Goal: Use online tool/utility: Utilize a website feature to perform a specific function

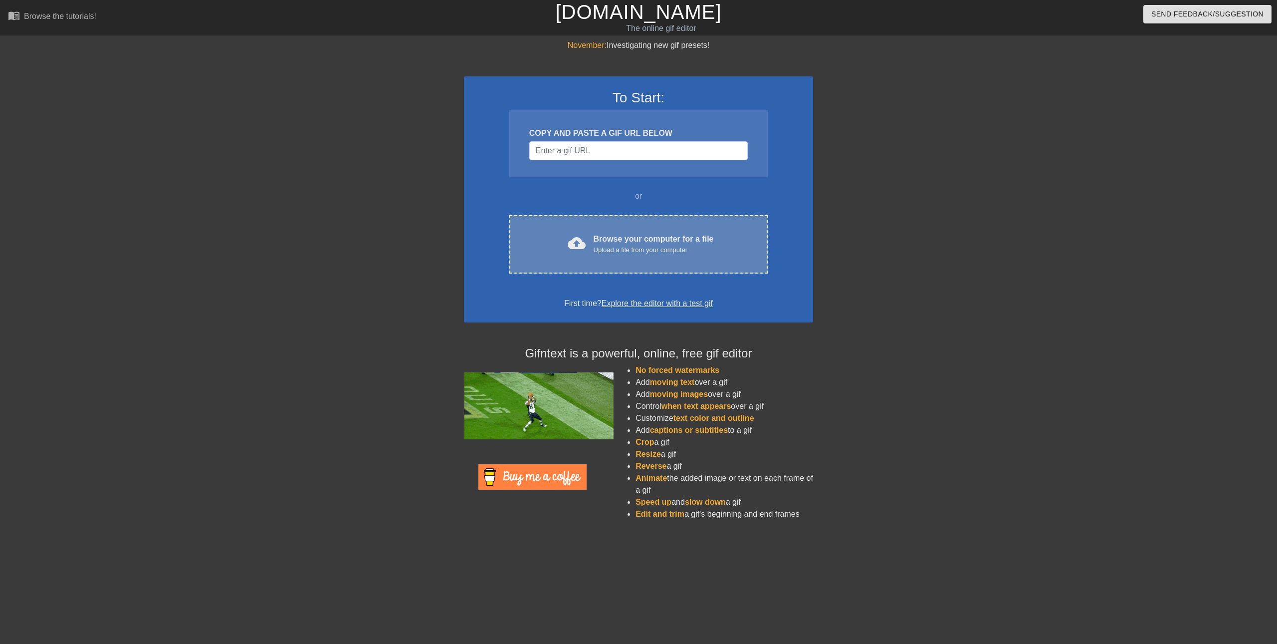
click at [620, 267] on div "cloud_upload Browse your computer for a file Upload a file from your computer C…" at bounding box center [638, 244] width 258 height 58
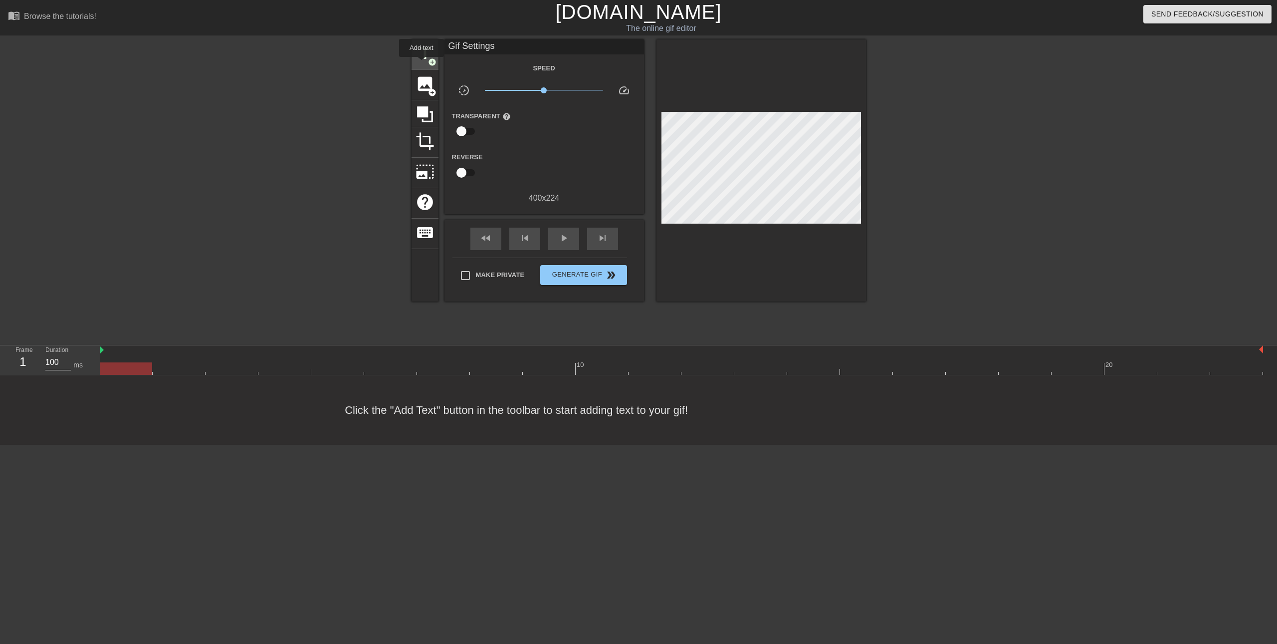
click at [422, 64] on div "title add_circle" at bounding box center [425, 54] width 27 height 30
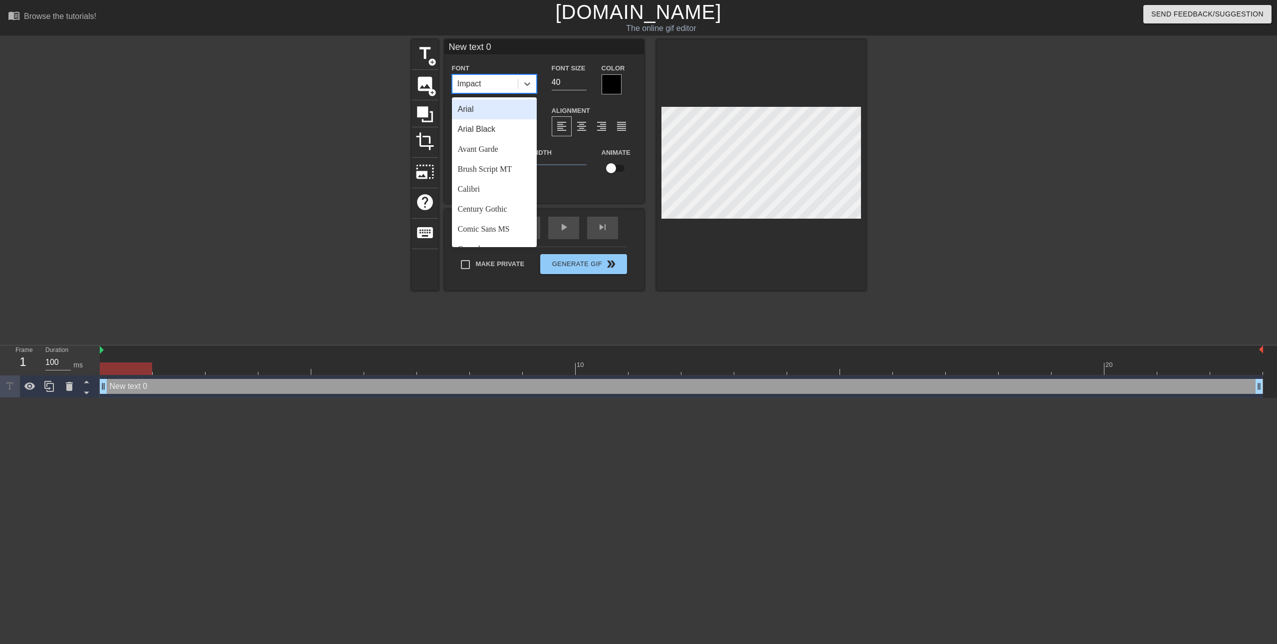
click at [486, 86] on div "Impact" at bounding box center [485, 84] width 65 height 18
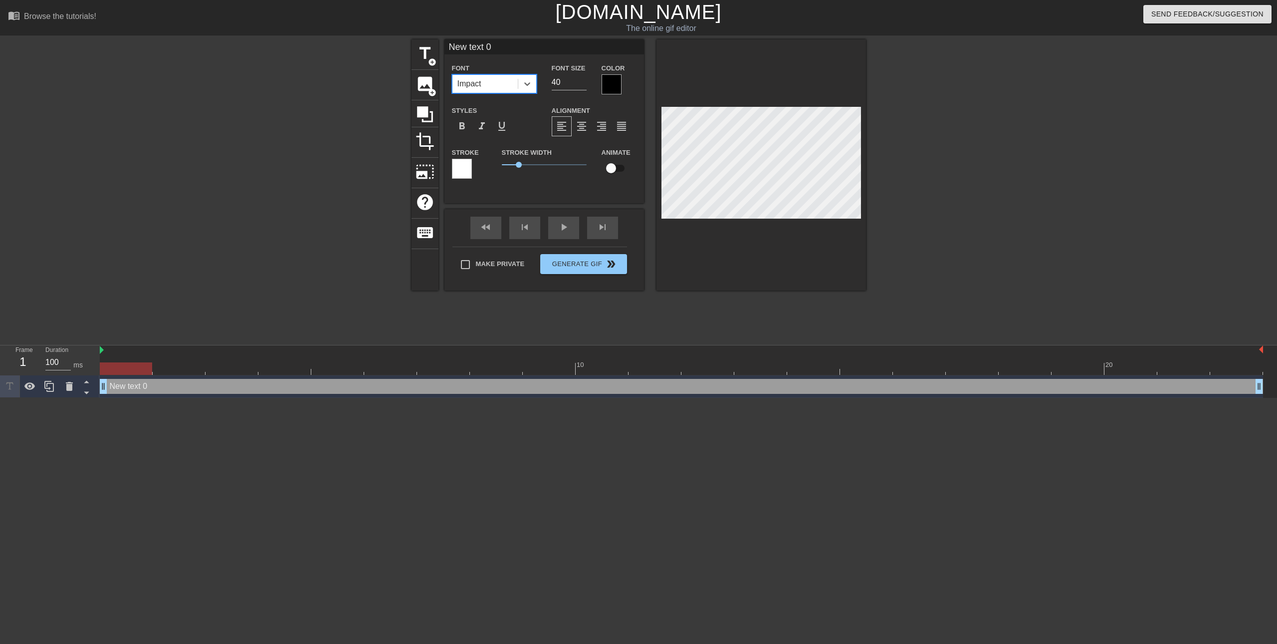
click at [484, 78] on div "Impact" at bounding box center [485, 84] width 65 height 18
click at [520, 50] on input "New text 0" at bounding box center [545, 46] width 200 height 15
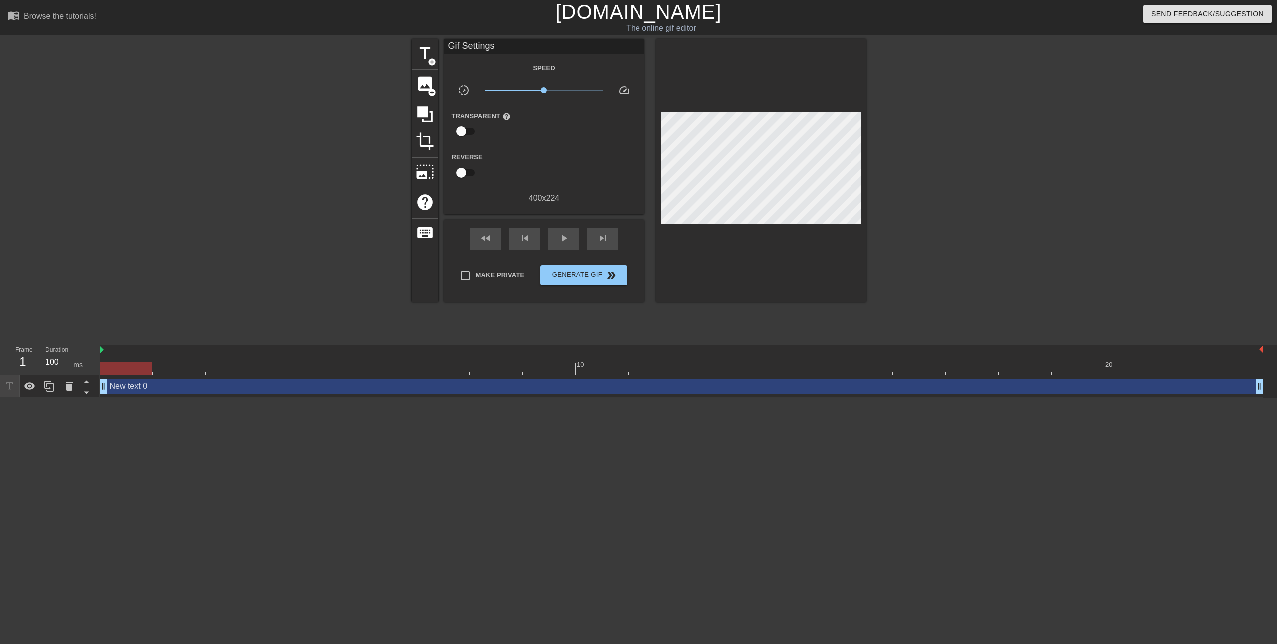
click at [738, 75] on div at bounding box center [762, 170] width 210 height 262
click at [713, 87] on div at bounding box center [762, 170] width 210 height 262
click at [430, 58] on span "add_circle" at bounding box center [432, 62] width 8 height 8
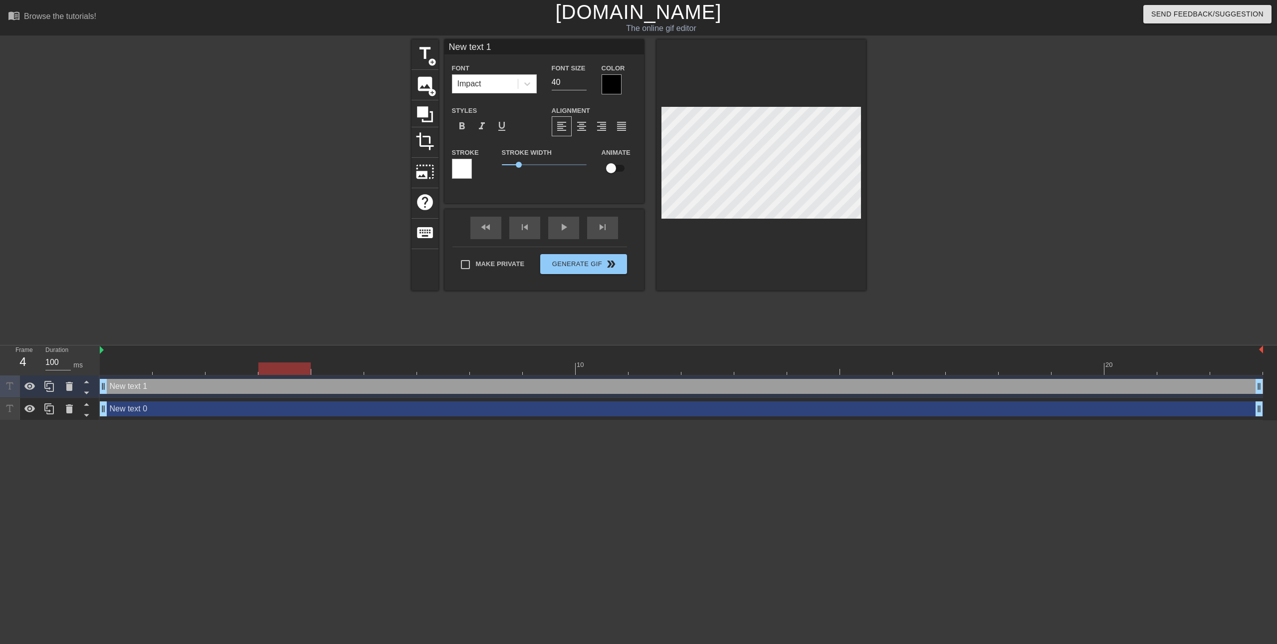
drag, startPoint x: 282, startPoint y: 363, endPoint x: 327, endPoint y: 358, distance: 44.7
click at [315, 359] on div "10 20" at bounding box center [681, 359] width 1163 height 29
click at [737, 86] on div at bounding box center [762, 164] width 210 height 251
type input "New text 0"
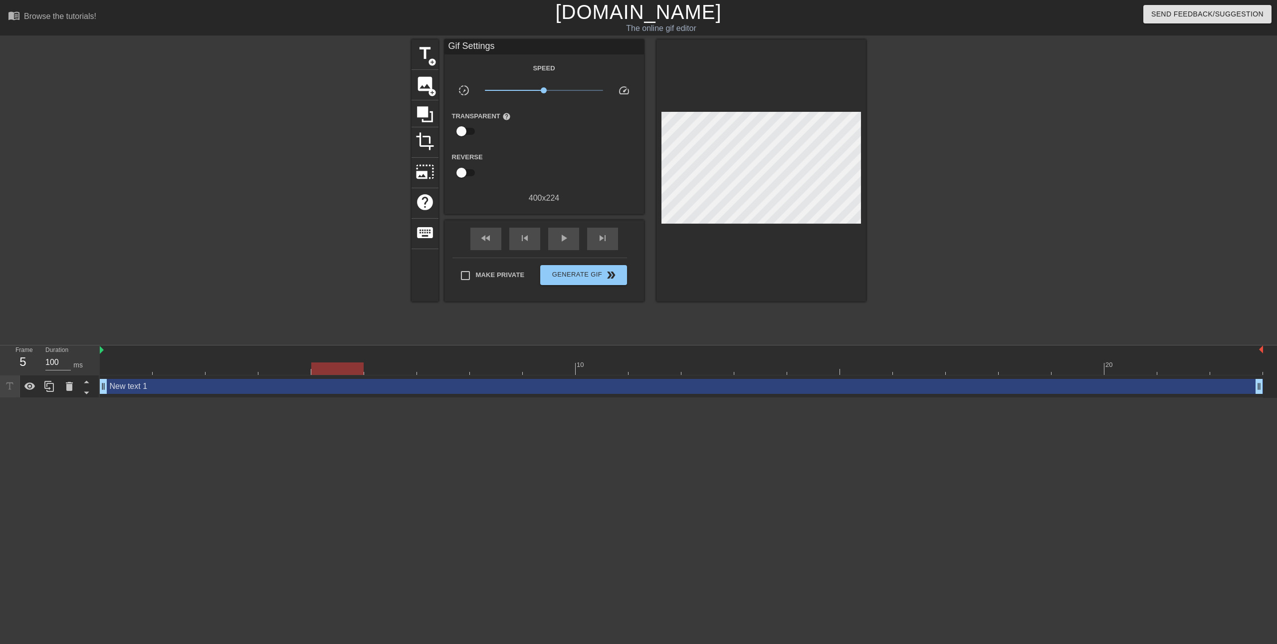
click at [264, 397] on div "New text 1 drag_handle drag_handle" at bounding box center [681, 386] width 1163 height 22
click at [260, 392] on div "New text 1 drag_handle drag_handle" at bounding box center [681, 386] width 1163 height 15
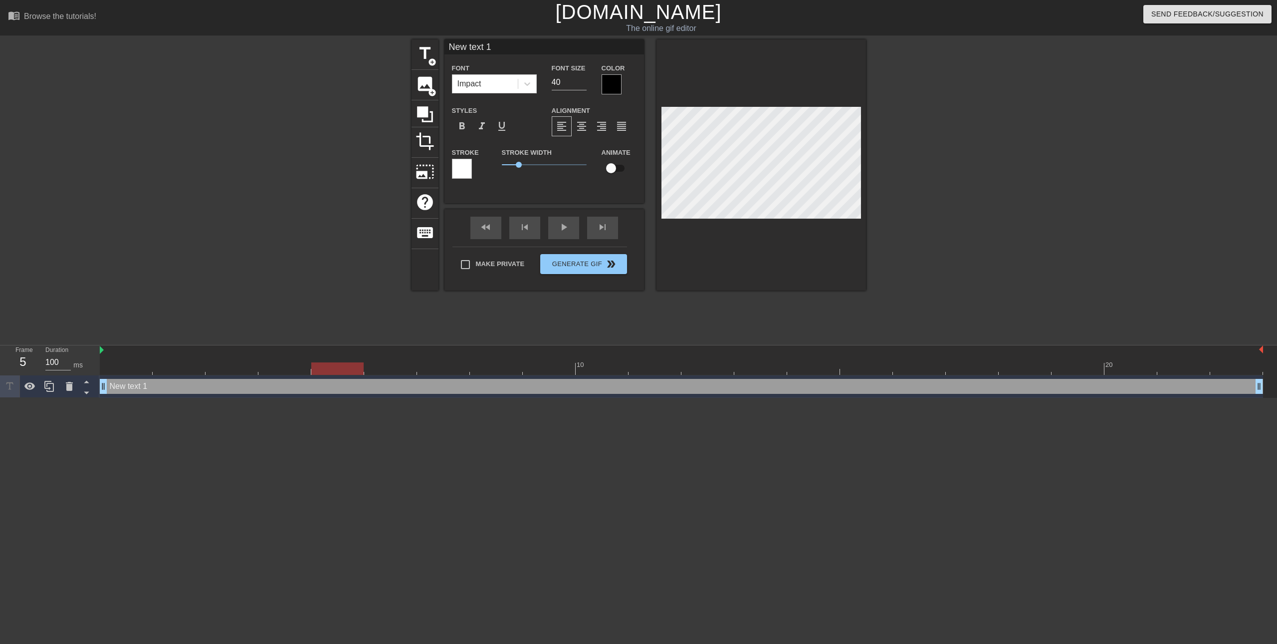
click at [259, 390] on div "New text 1 drag_handle drag_handle" at bounding box center [681, 386] width 1163 height 15
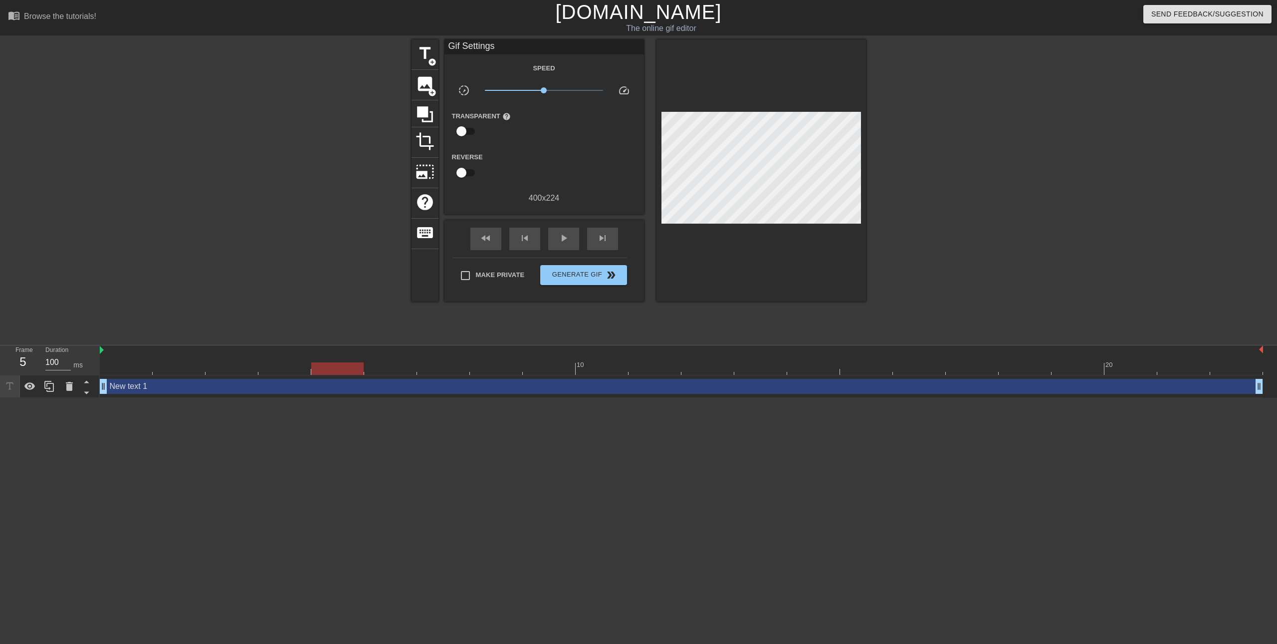
click at [693, 112] on div at bounding box center [762, 170] width 210 height 262
click at [393, 374] on div at bounding box center [681, 368] width 1163 height 12
click at [380, 386] on div "New text 1 drag_handle drag_handle" at bounding box center [681, 386] width 1163 height 15
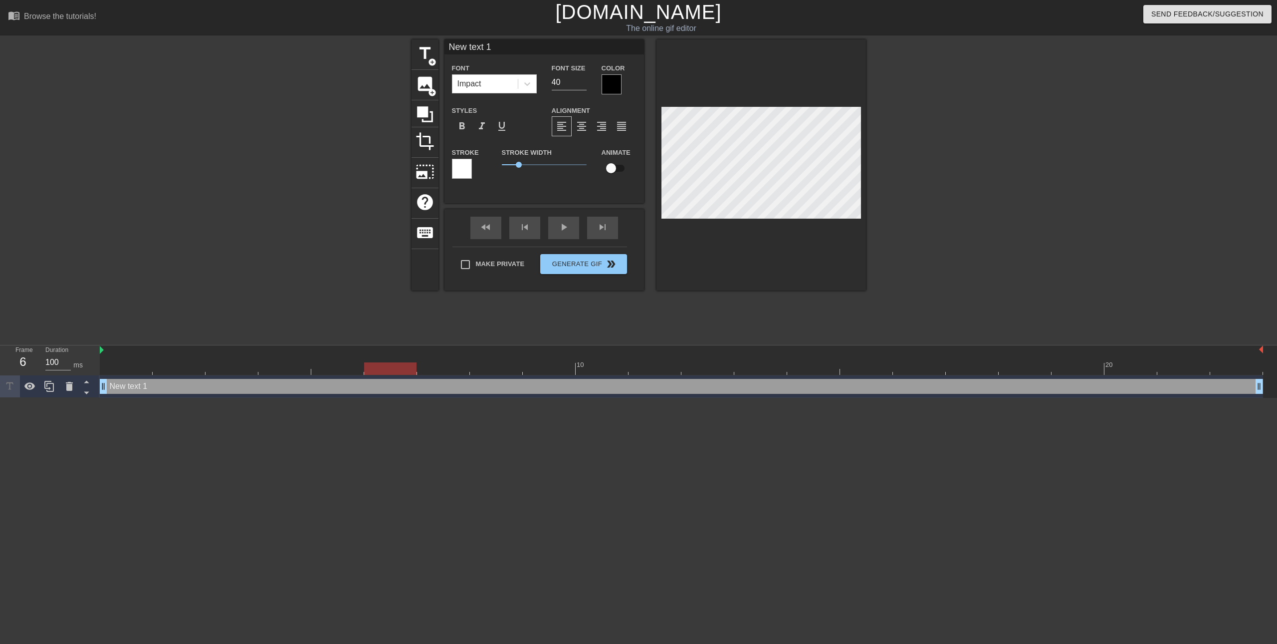
click at [522, 188] on div "New text 1 Font Impact Font Size 40 Color Styles format_bold format_italic form…" at bounding box center [545, 121] width 200 height 164
click at [432, 112] on icon at bounding box center [425, 114] width 16 height 16
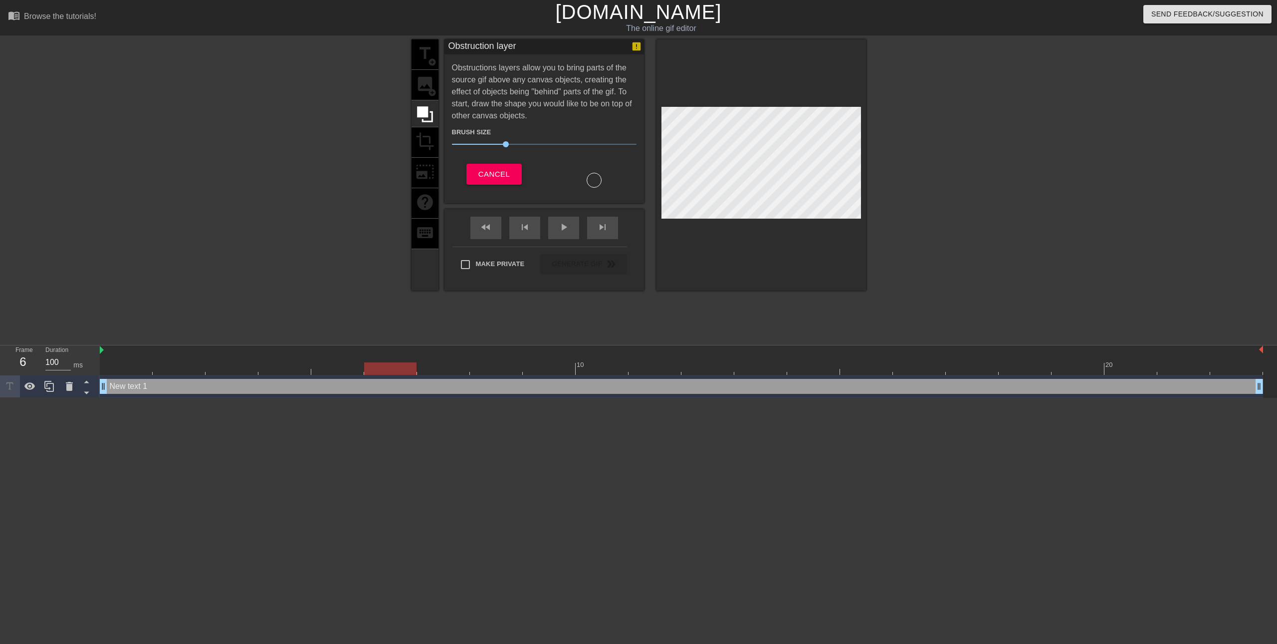
click at [427, 95] on div "title add_circle image add_circle crop photo_size_select_large help keyboard" at bounding box center [425, 164] width 27 height 251
click at [430, 111] on icon at bounding box center [425, 114] width 16 height 16
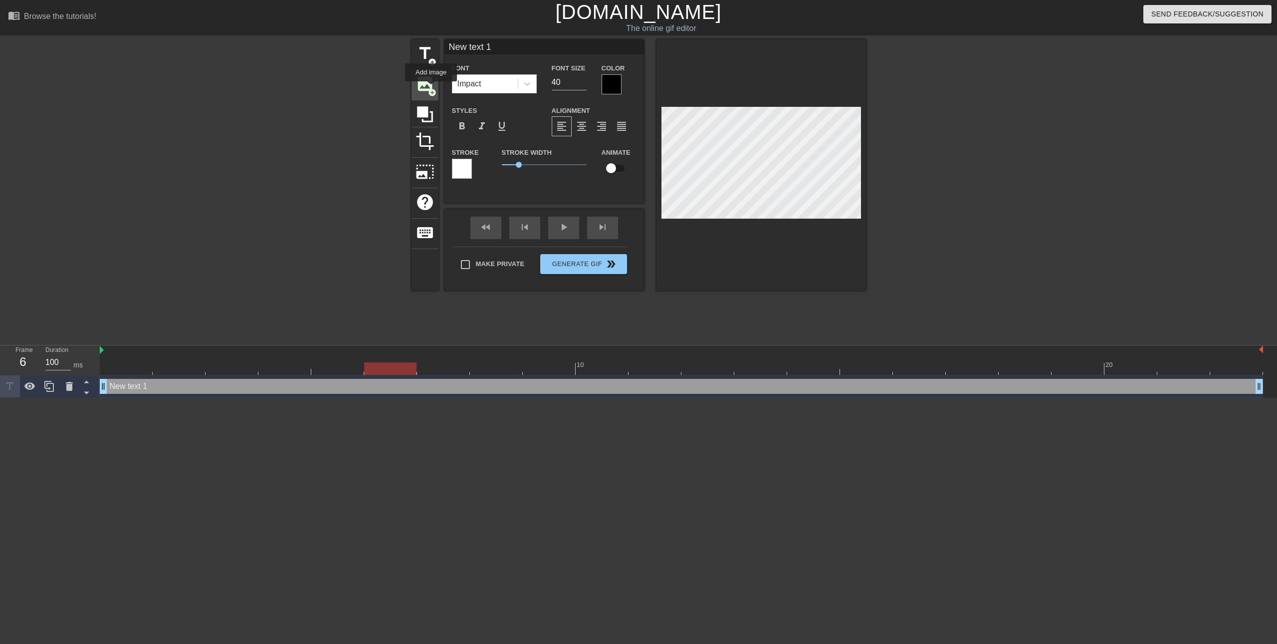
click at [431, 88] on span "add_circle" at bounding box center [432, 92] width 8 height 8
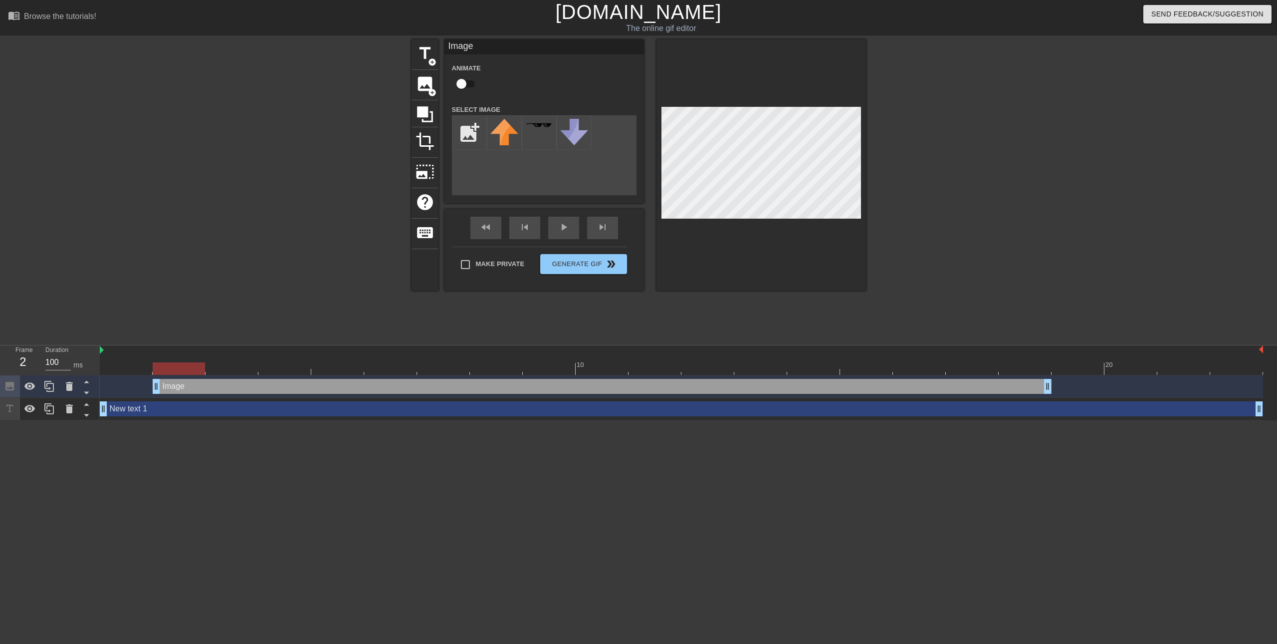
drag, startPoint x: 384, startPoint y: 386, endPoint x: 183, endPoint y: 391, distance: 201.1
click at [183, 391] on div "Image drag_handle drag_handle" at bounding box center [602, 386] width 899 height 15
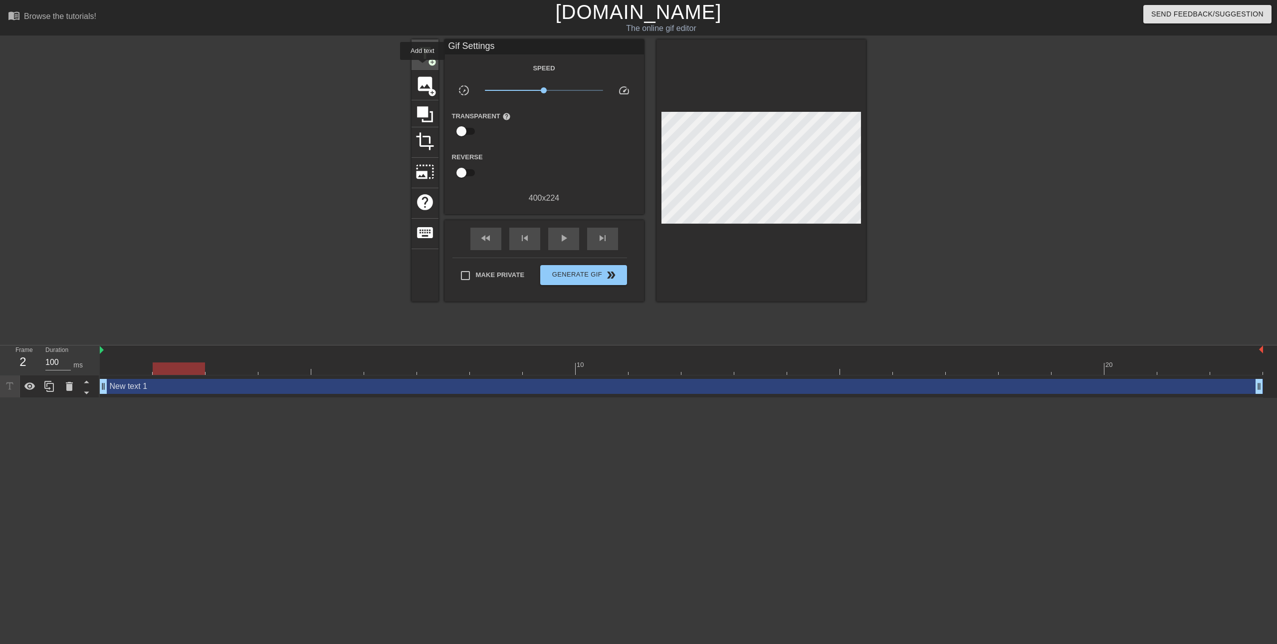
click at [423, 67] on div "title add_circle" at bounding box center [425, 54] width 27 height 30
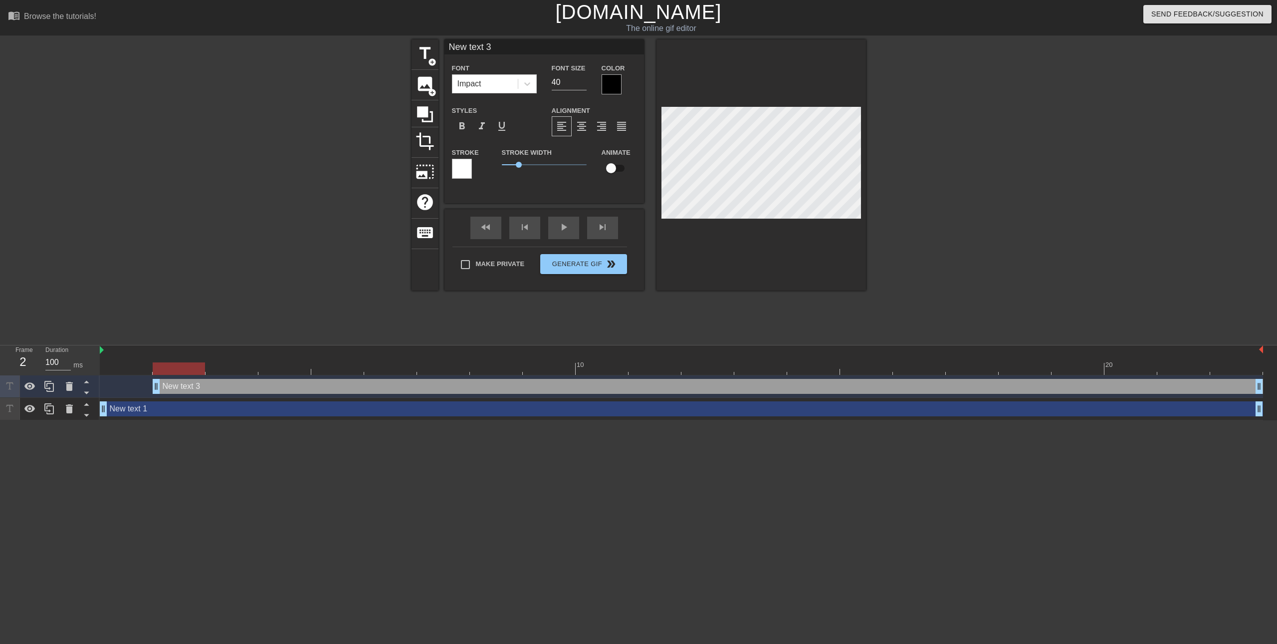
scroll to position [1, 1]
paste textarea "Dear Mom and Dad, my struggle with depression and loneliness has become too muc…"
type input "Dear Mom and Dad, my struggle with depression and loneliness has become too muc…"
type textarea "Dear Mom and Dad, my struggle with depression and loneliness has become too muc…"
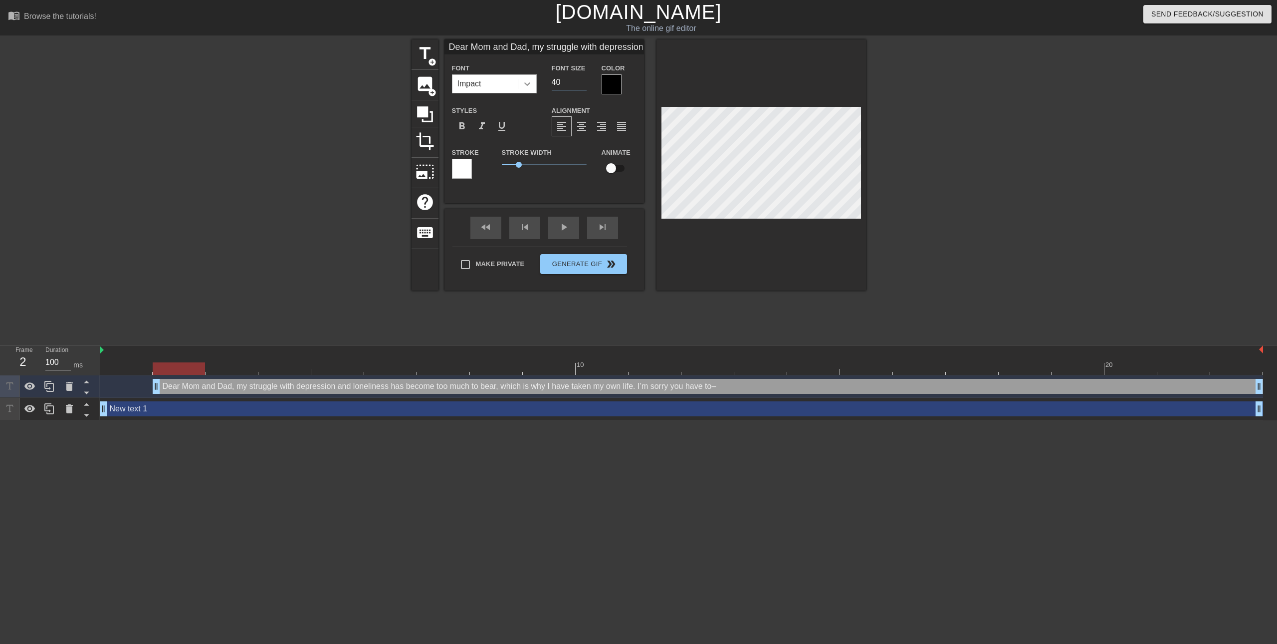
drag, startPoint x: 571, startPoint y: 79, endPoint x: 534, endPoint y: 76, distance: 37.0
click at [534, 76] on div "Font Impact Font Size 40 Color" at bounding box center [545, 78] width 200 height 32
type input "20"
click at [767, 241] on div at bounding box center [762, 164] width 210 height 251
click at [500, 226] on div "fast_rewind skip_previous play_arrow skip_next" at bounding box center [544, 227] width 163 height 37
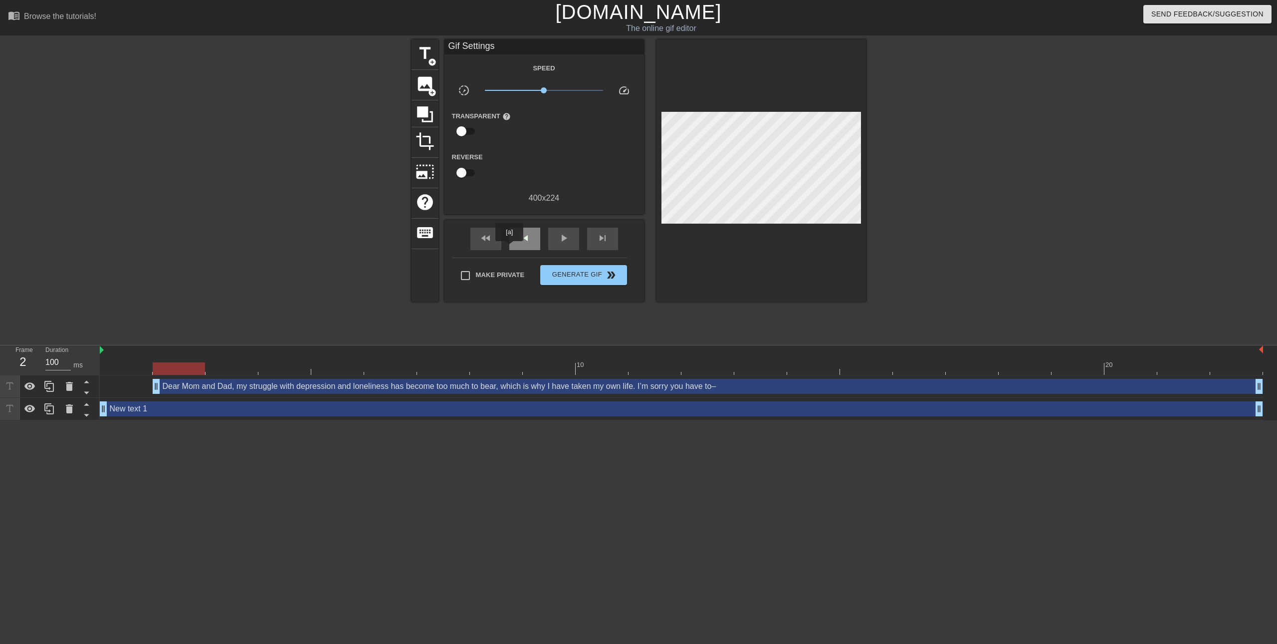
click at [520, 244] on div "skip_previous" at bounding box center [524, 239] width 31 height 22
click at [535, 240] on div "skip_previous" at bounding box center [524, 239] width 31 height 22
click at [532, 239] on div "skip_previous" at bounding box center [524, 239] width 31 height 22
drag, startPoint x: 528, startPoint y: 233, endPoint x: 528, endPoint y: 227, distance: 7.0
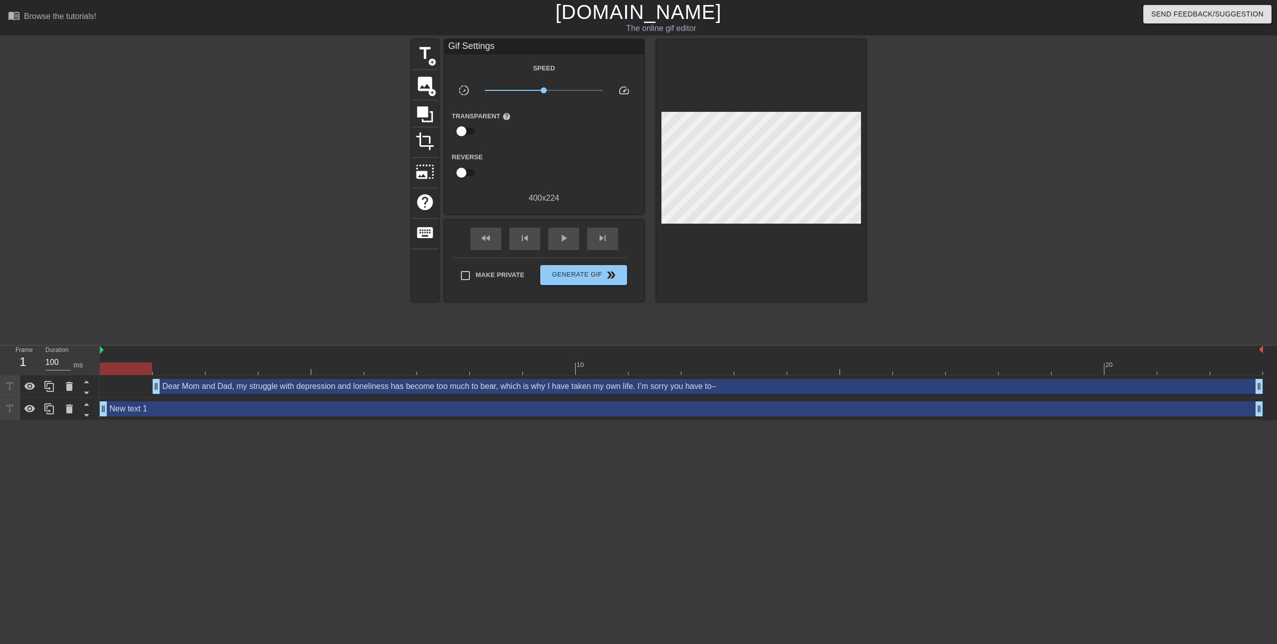
drag, startPoint x: 581, startPoint y: 210, endPoint x: 649, endPoint y: 188, distance: 71.8
